Goal: Navigation & Orientation: Go to known website

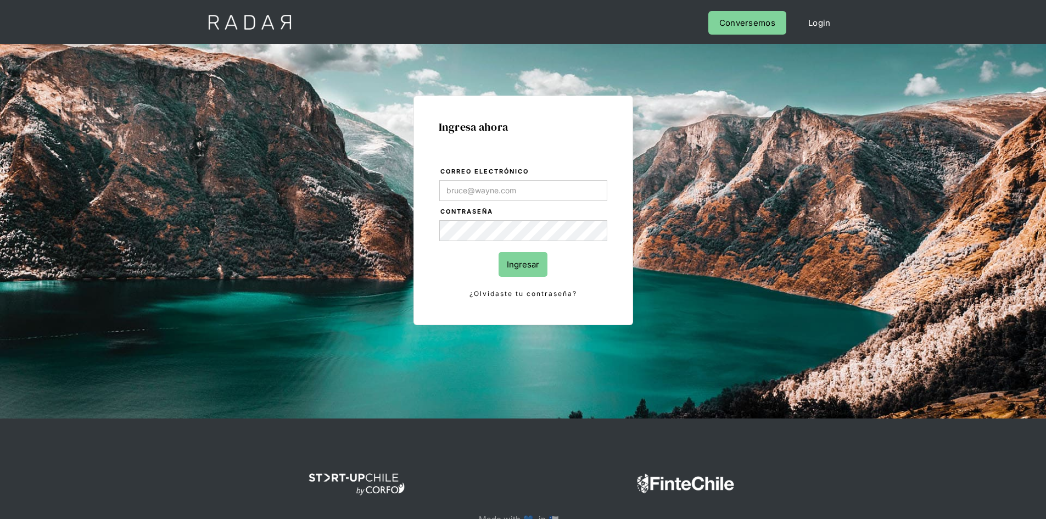
click at [813, 24] on link "Login" at bounding box center [819, 23] width 44 height 24
